Goal: Navigation & Orientation: Find specific page/section

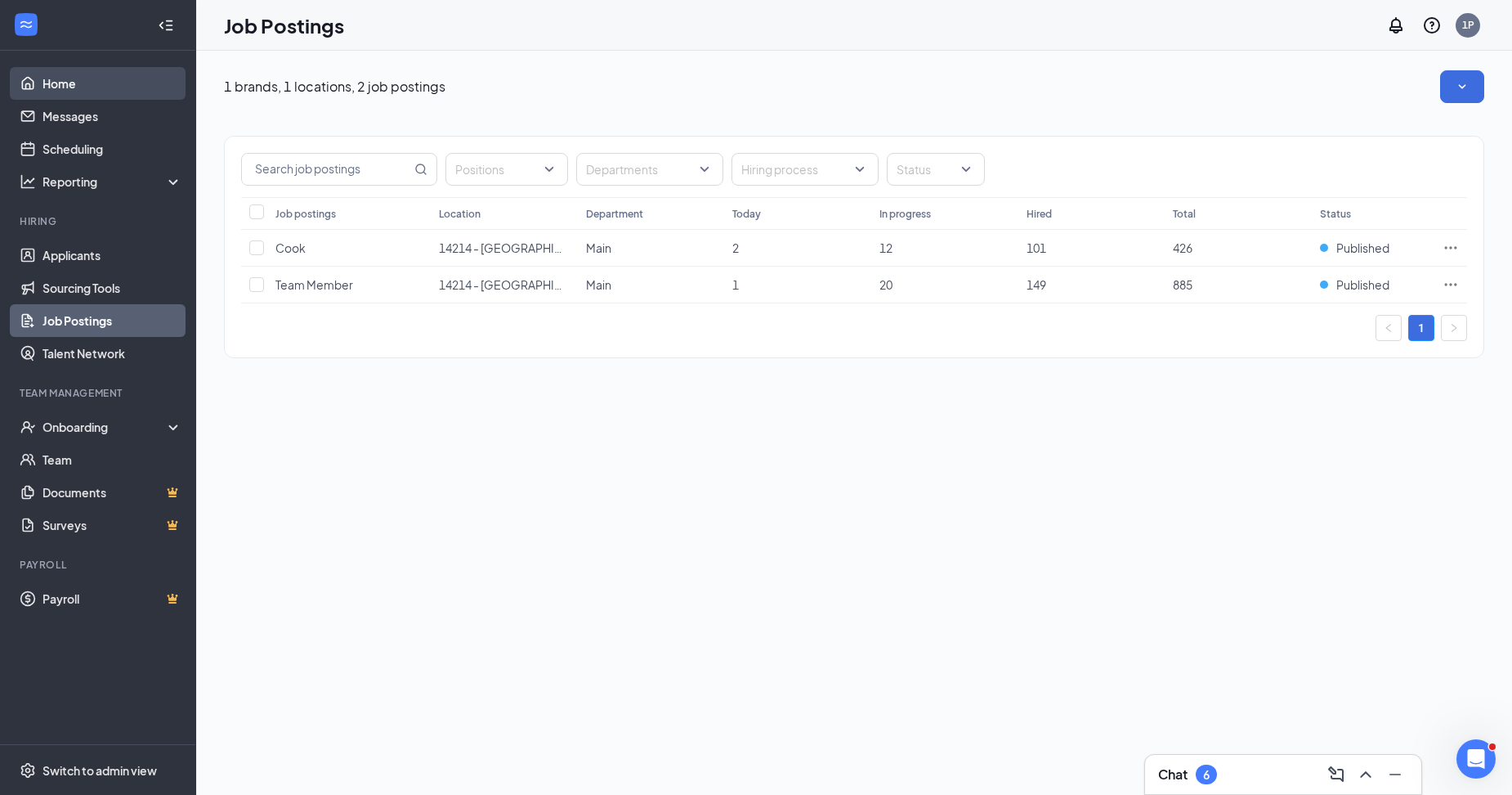
click at [68, 88] on link "Home" at bounding box center [112, 83] width 139 height 32
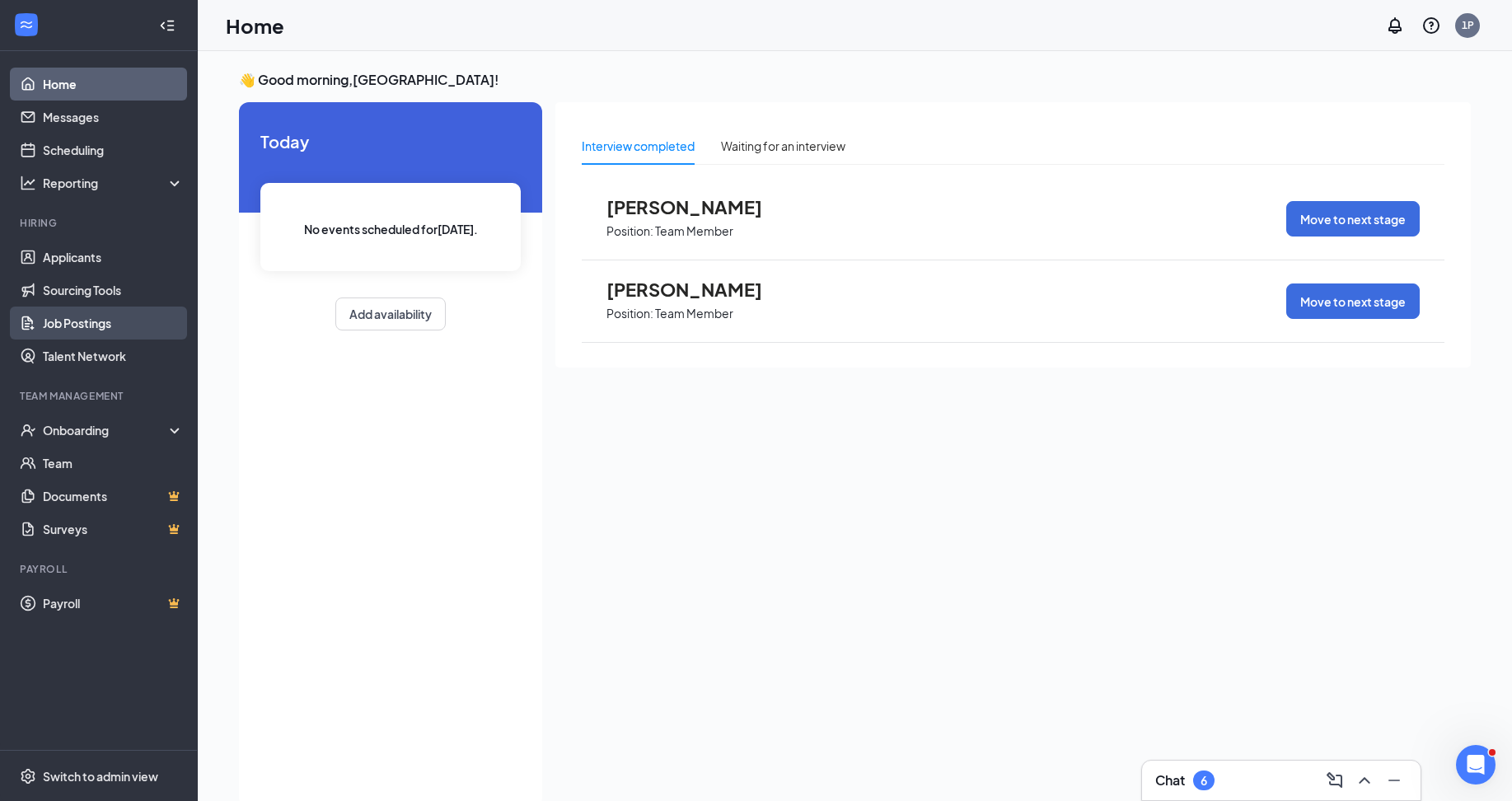
click at [52, 334] on link "Job Postings" at bounding box center [113, 323] width 141 height 33
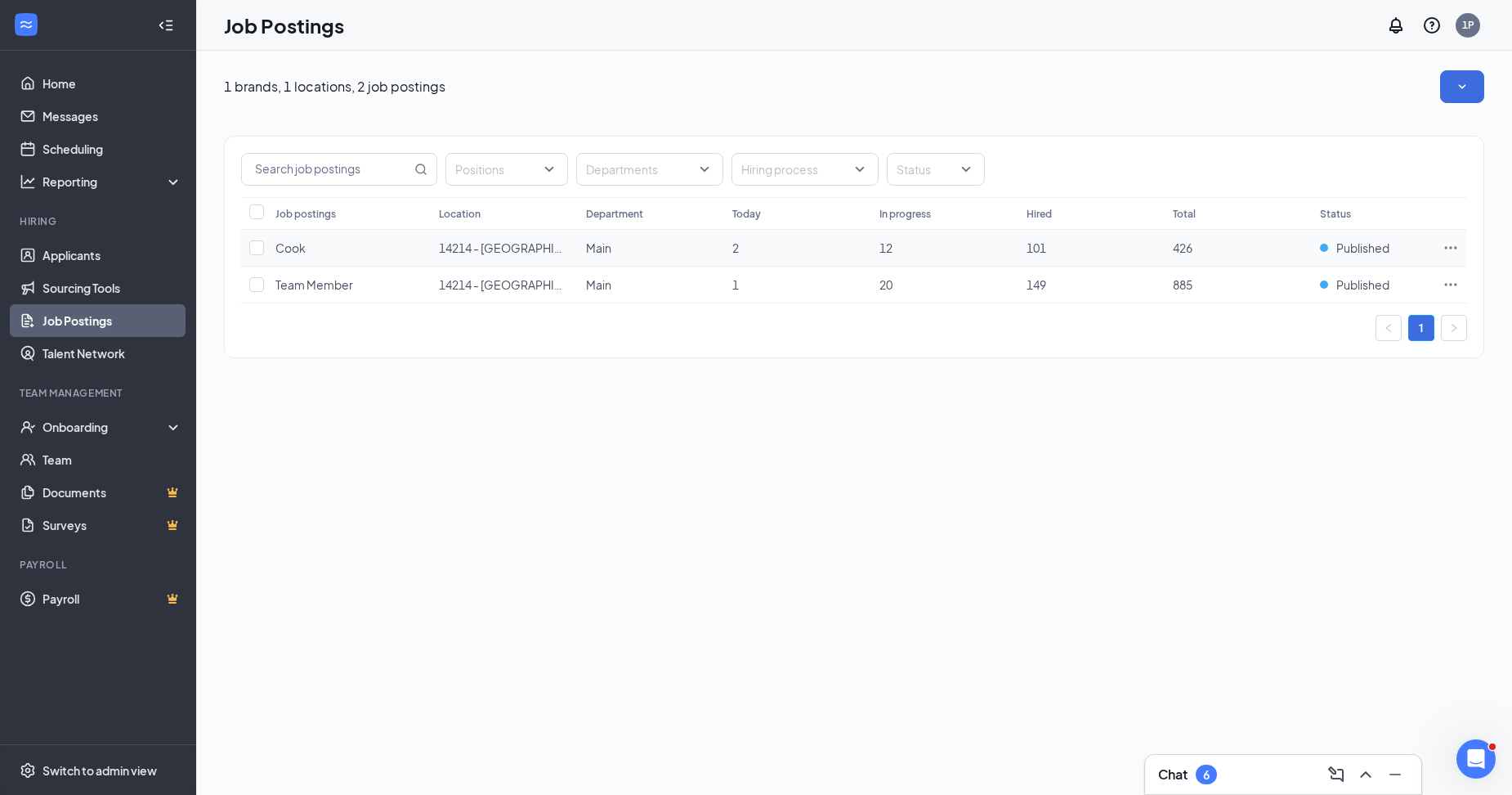
click at [1447, 245] on icon "Ellipses" at bounding box center [1450, 247] width 16 height 16
click at [1254, 353] on span "Link to job posting" at bounding box center [1275, 350] width 96 height 14
click at [59, 79] on link "Home" at bounding box center [112, 83] width 139 height 32
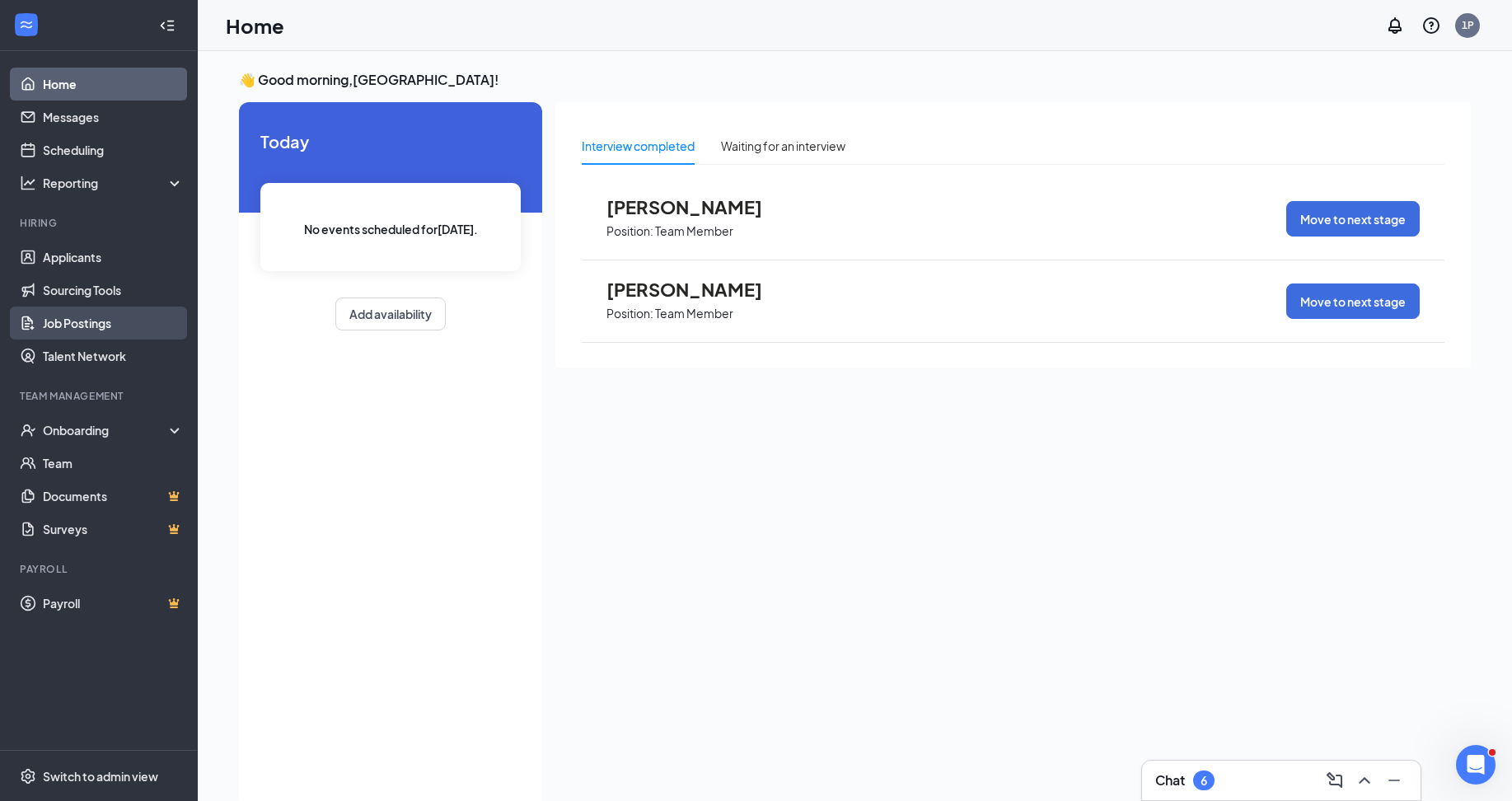
click at [131, 323] on link "Job Postings" at bounding box center [113, 323] width 141 height 33
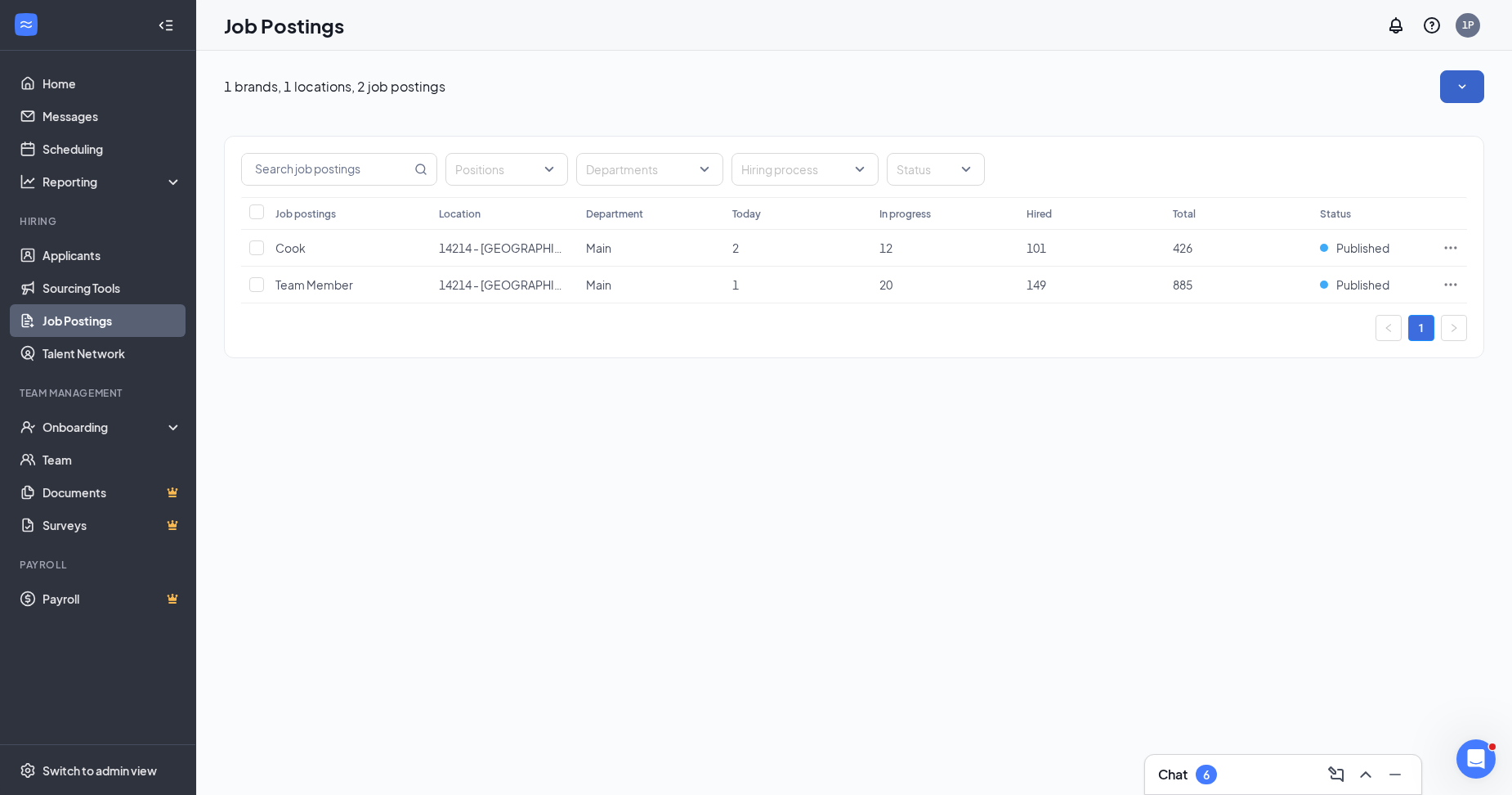
click at [1455, 91] on icon "SmallChevronDown" at bounding box center [1461, 86] width 16 height 16
click at [1291, 87] on div "1 brands, 1 locations, 2 job postings" at bounding box center [854, 87] width 1261 height 32
click at [1430, 77] on div "1 brands, 1 locations, 2 job postings" at bounding box center [854, 87] width 1261 height 32
click at [1446, 75] on button "button" at bounding box center [1462, 87] width 44 height 32
click at [1306, 157] on span "Get more applicants with these quick and easy sourcing tools." at bounding box center [1361, 155] width 219 height 32
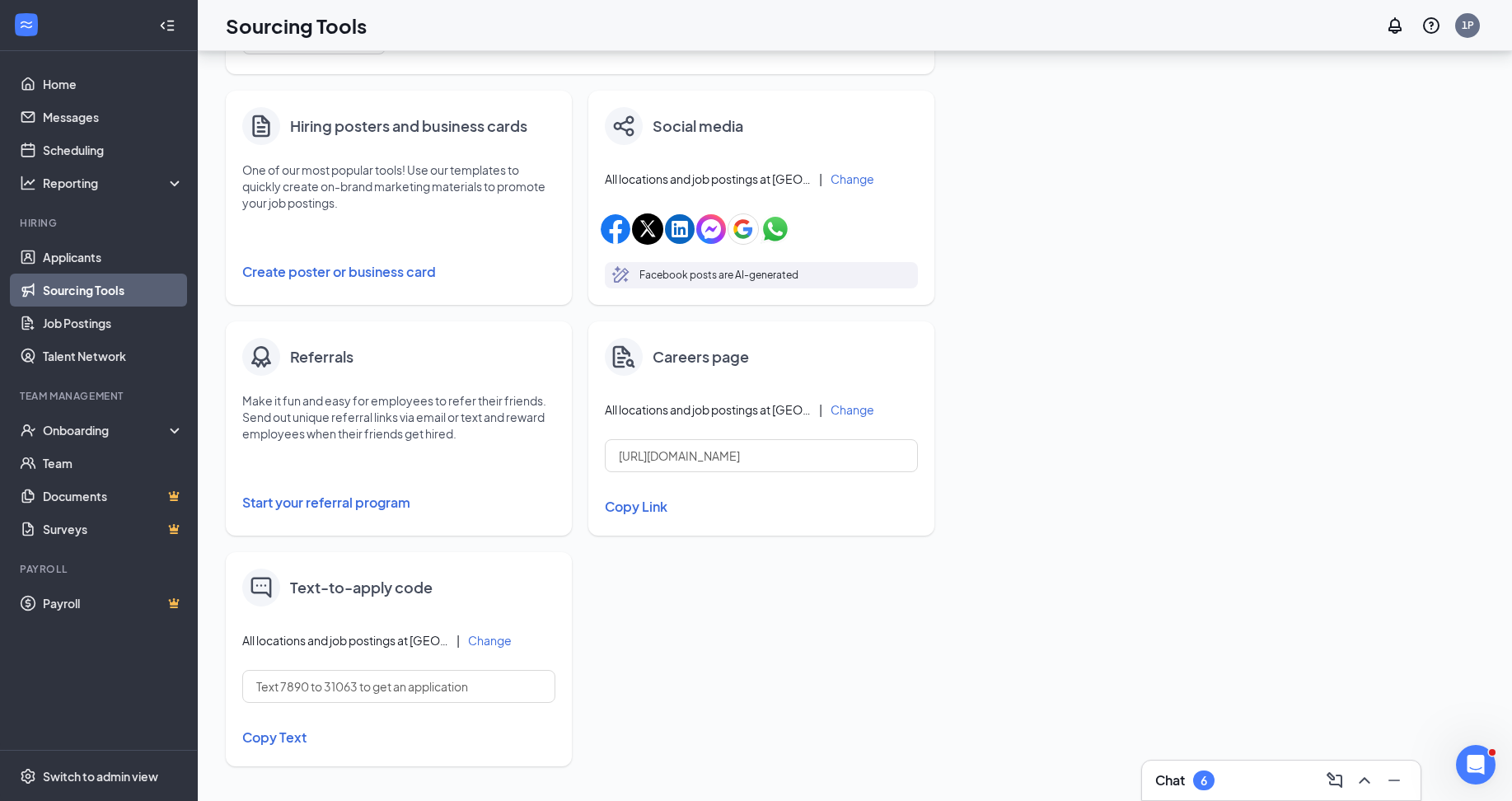
scroll to position [255, 0]
click at [145, 282] on link "Sourcing Tools" at bounding box center [113, 290] width 141 height 33
click at [134, 315] on link "Job Postings" at bounding box center [113, 323] width 141 height 33
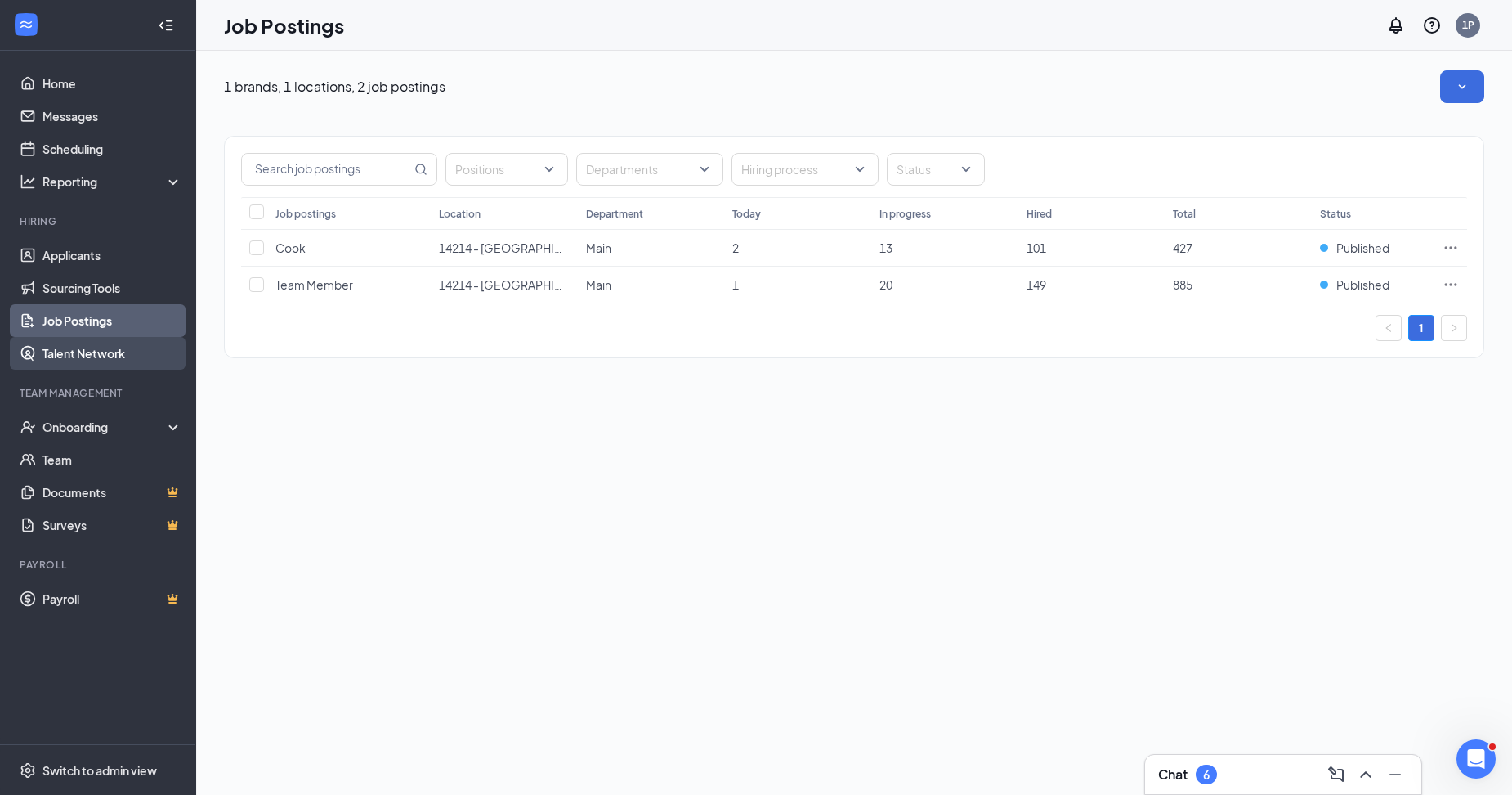
click at [121, 342] on link "Talent Network" at bounding box center [112, 354] width 139 height 32
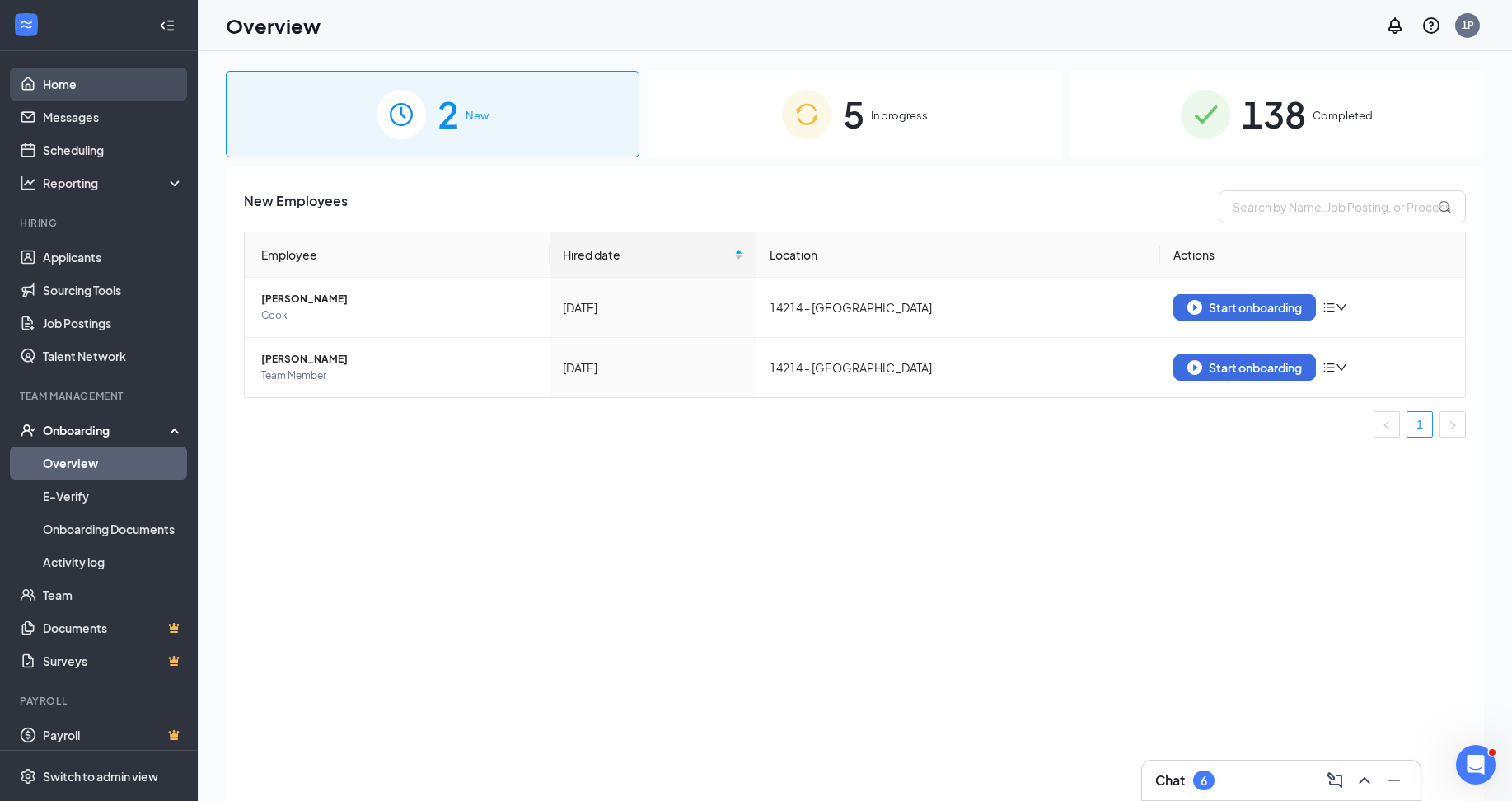
click at [42, 83] on link "Home" at bounding box center [113, 84] width 141 height 33
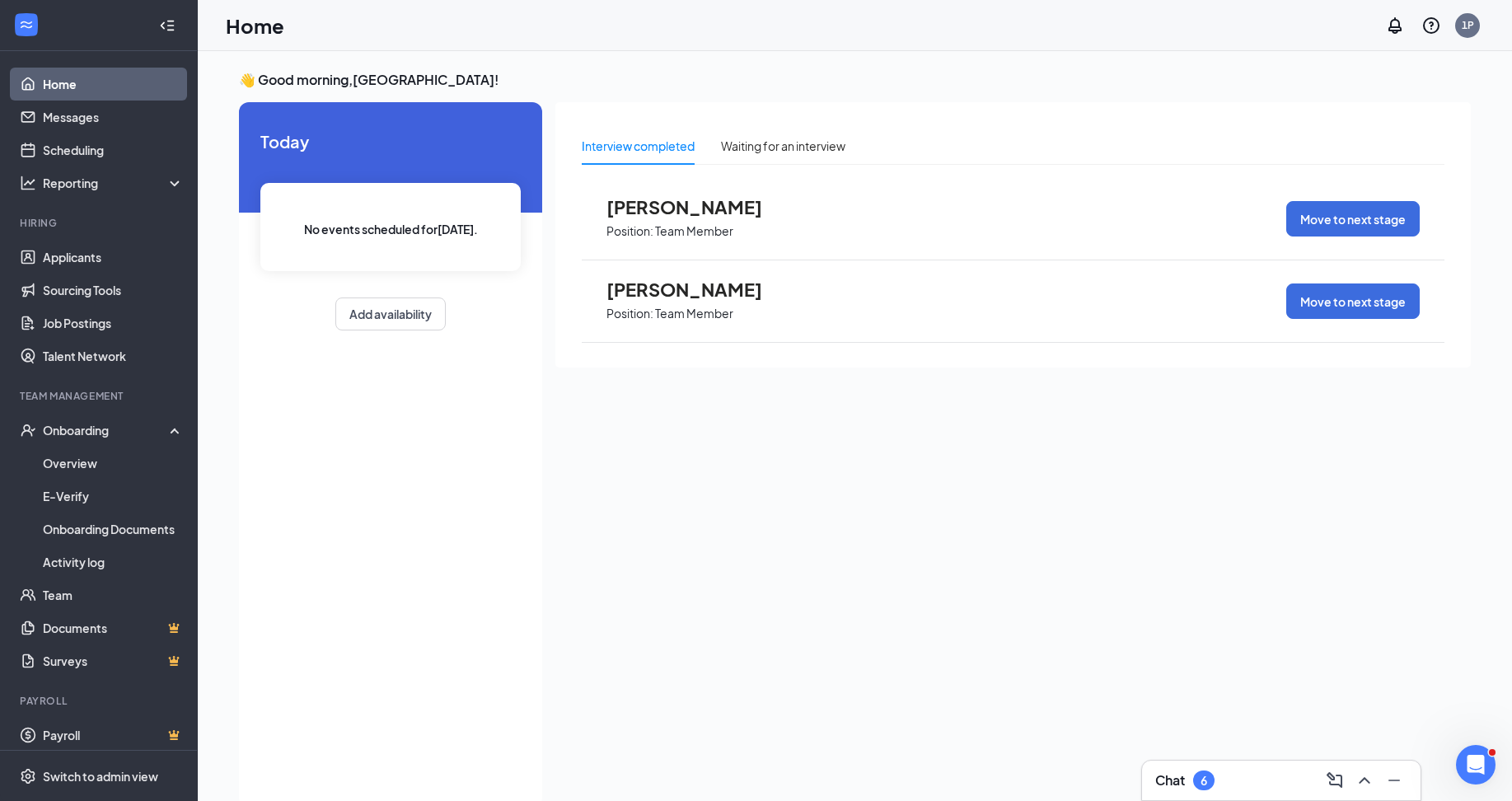
click at [59, 81] on link "Home" at bounding box center [113, 84] width 141 height 33
click at [69, 115] on link "Messages" at bounding box center [113, 116] width 141 height 33
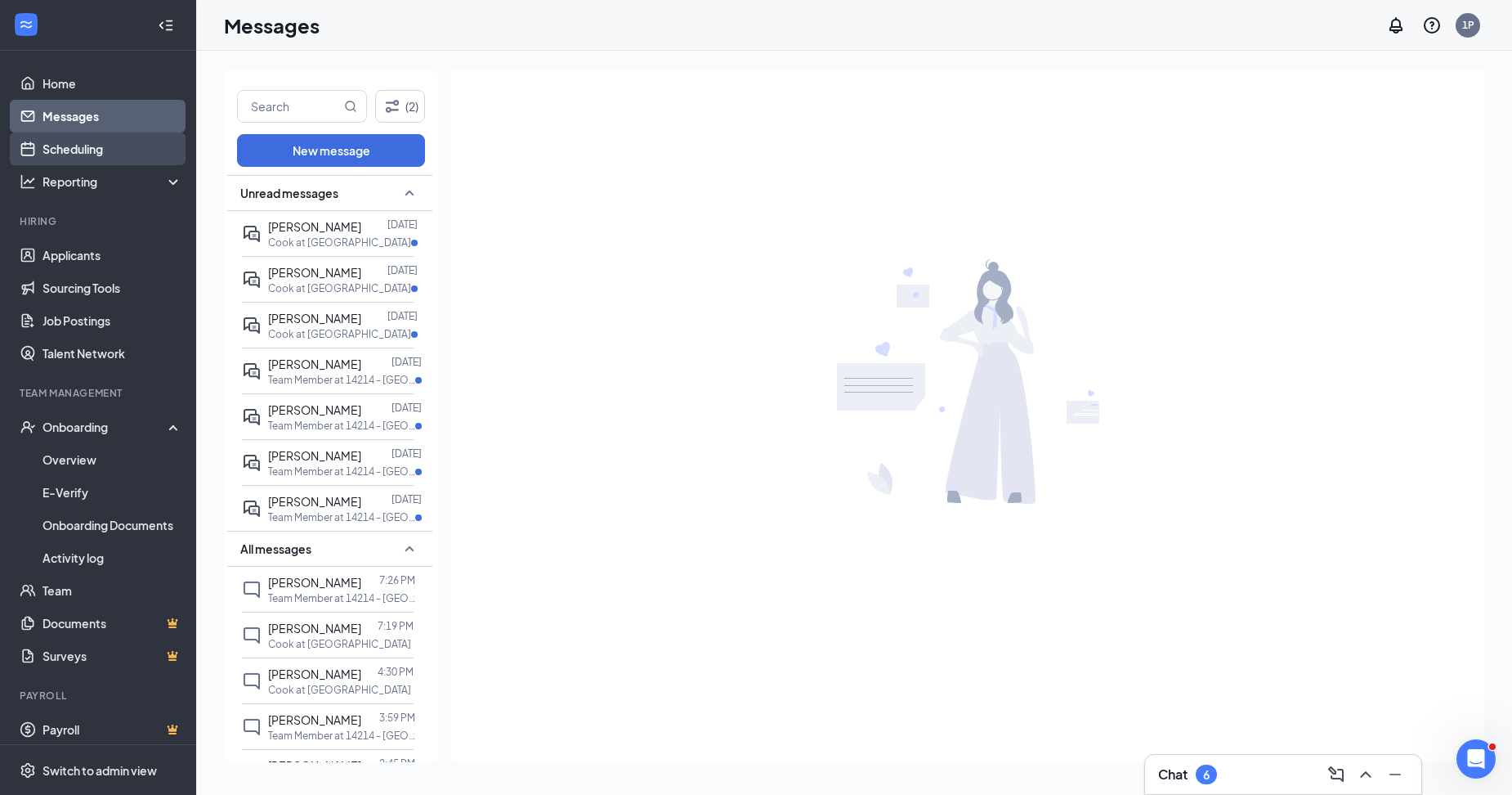
click at [76, 156] on link "Scheduling" at bounding box center [112, 149] width 139 height 32
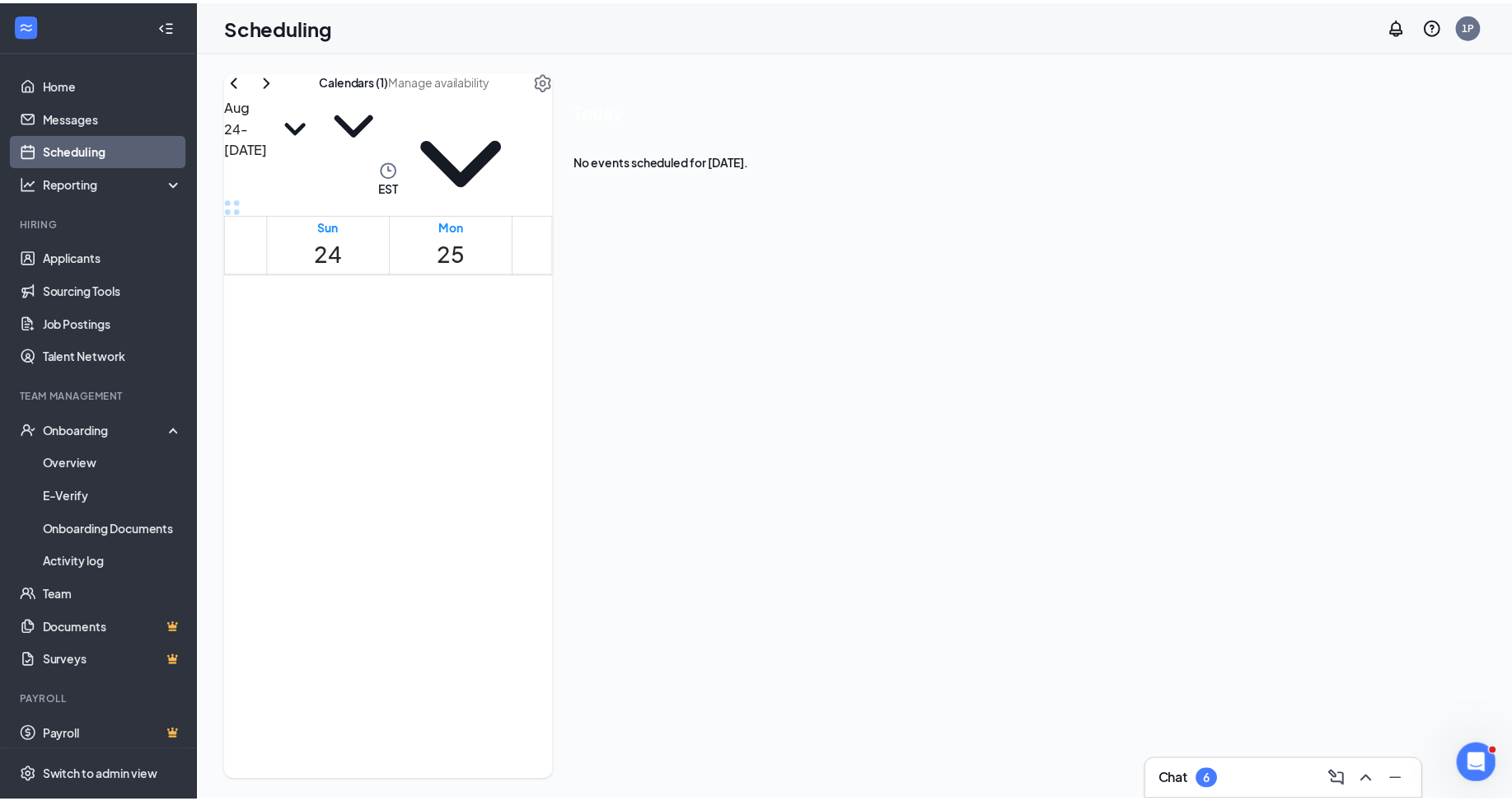
scroll to position [810, 0]
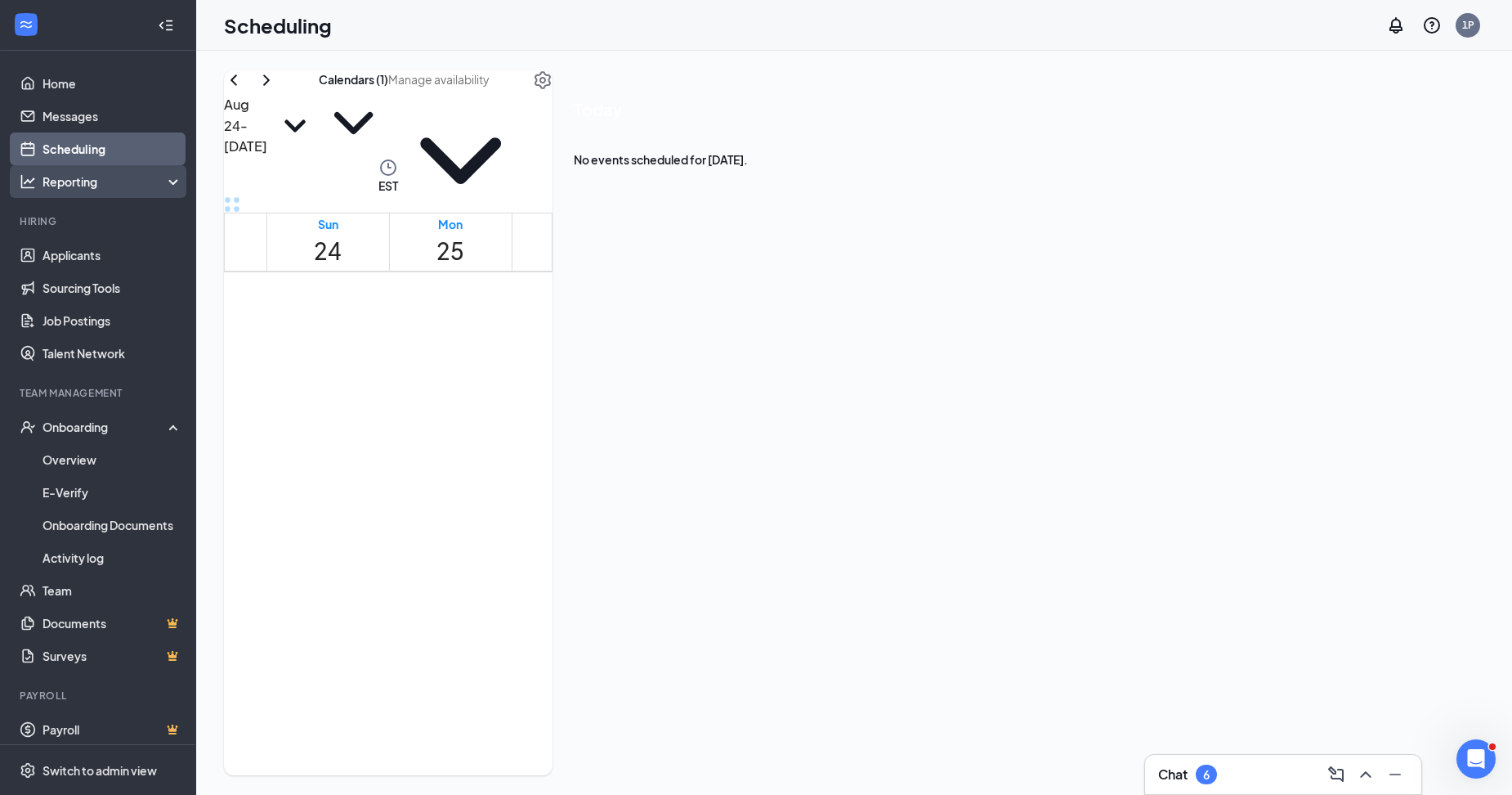
click at [25, 193] on div "Reporting" at bounding box center [97, 182] width 196 height 32
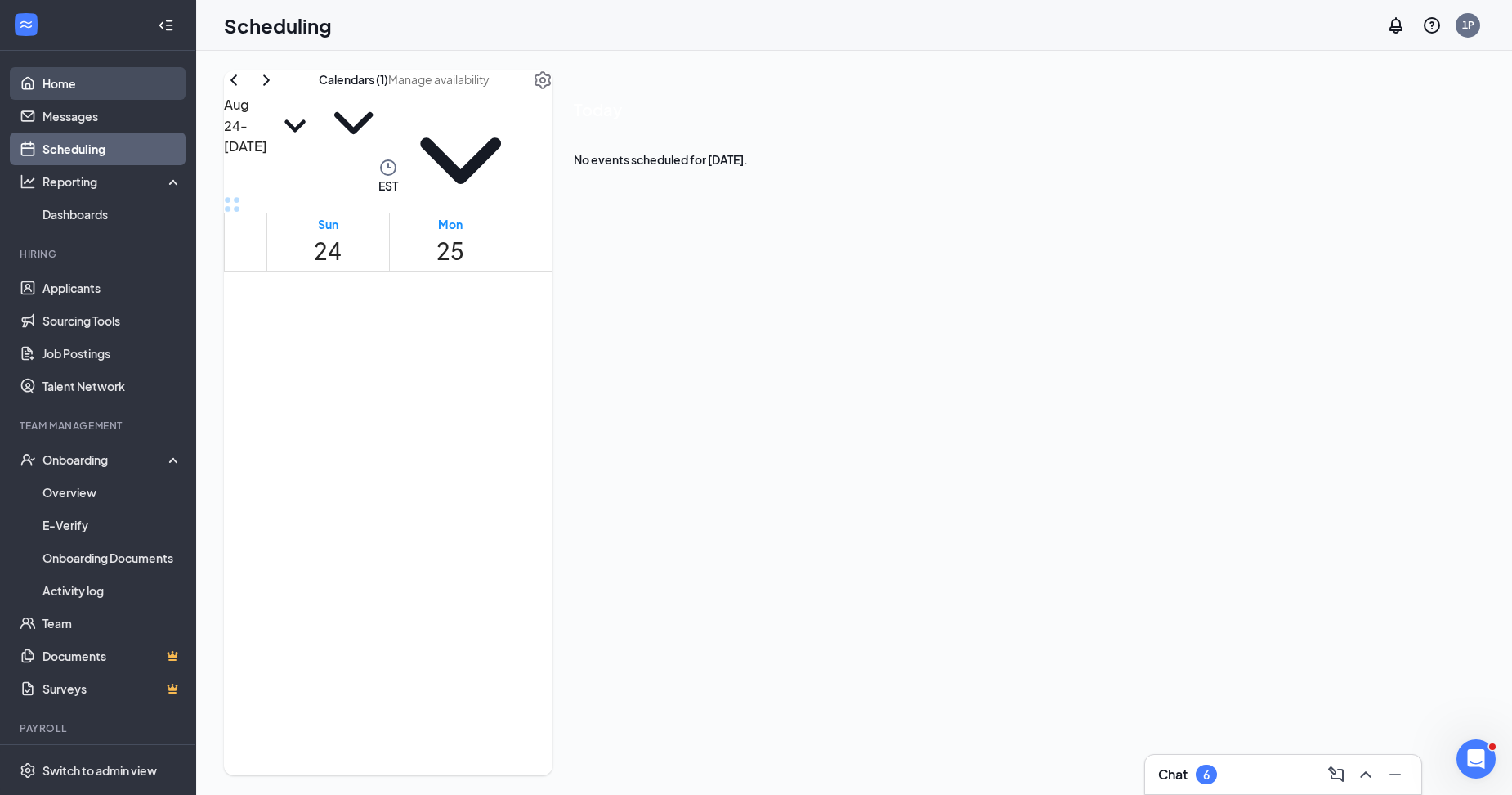
click at [57, 83] on link "Home" at bounding box center [112, 83] width 139 height 32
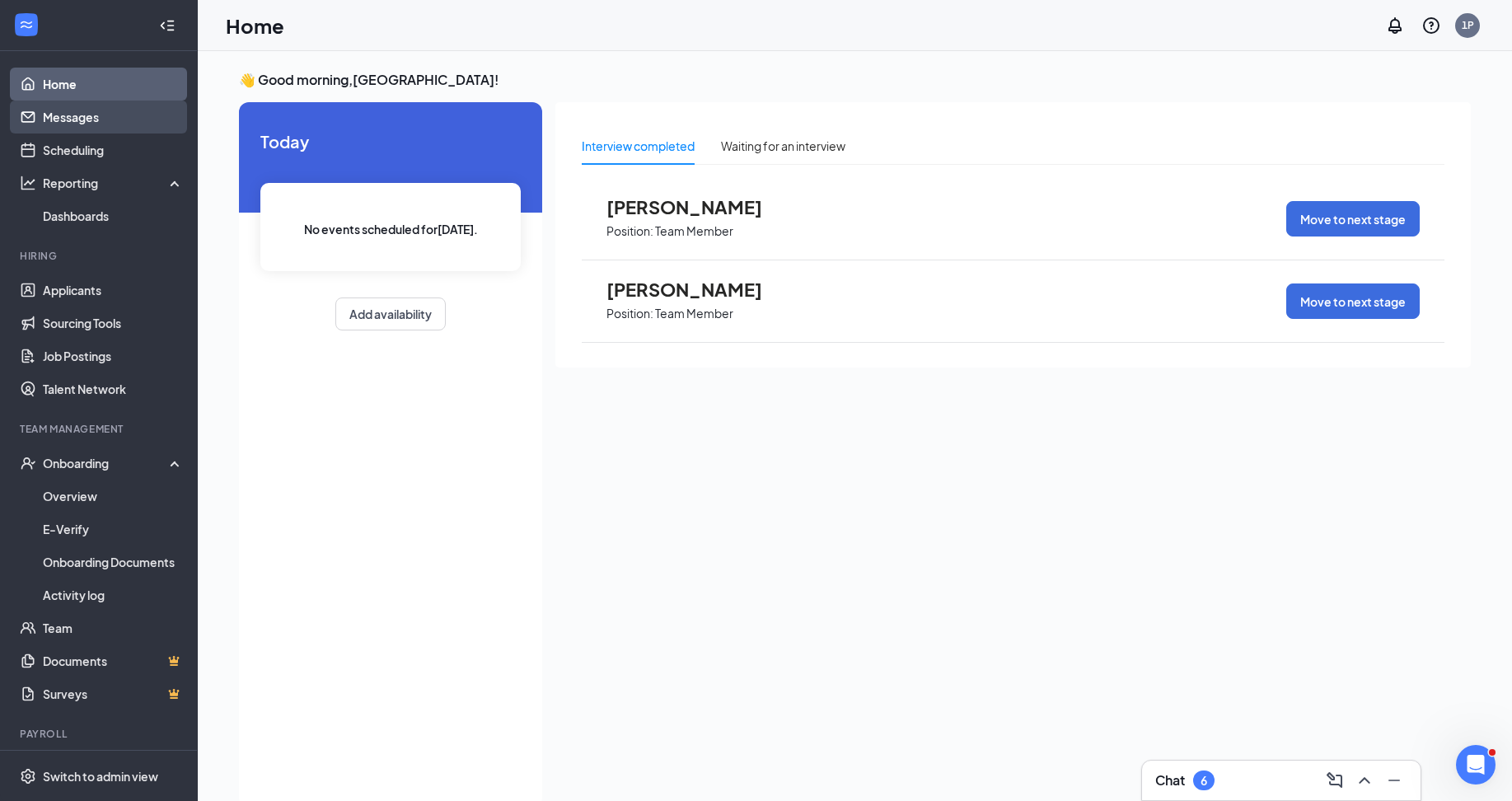
click at [42, 116] on link "Messages" at bounding box center [113, 116] width 141 height 33
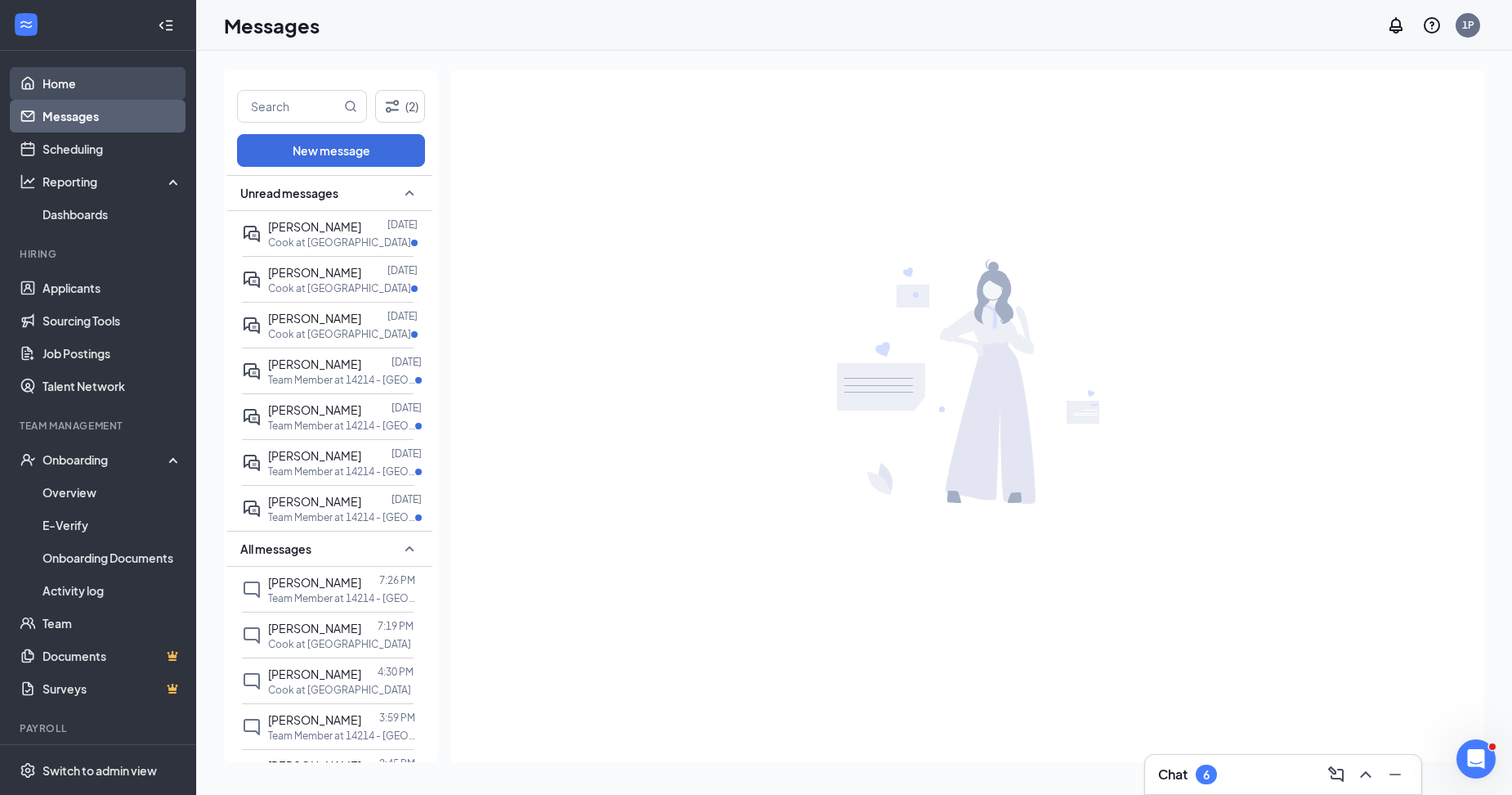
click at [42, 87] on link "Home" at bounding box center [112, 83] width 139 height 32
